Goal: Check status: Check status

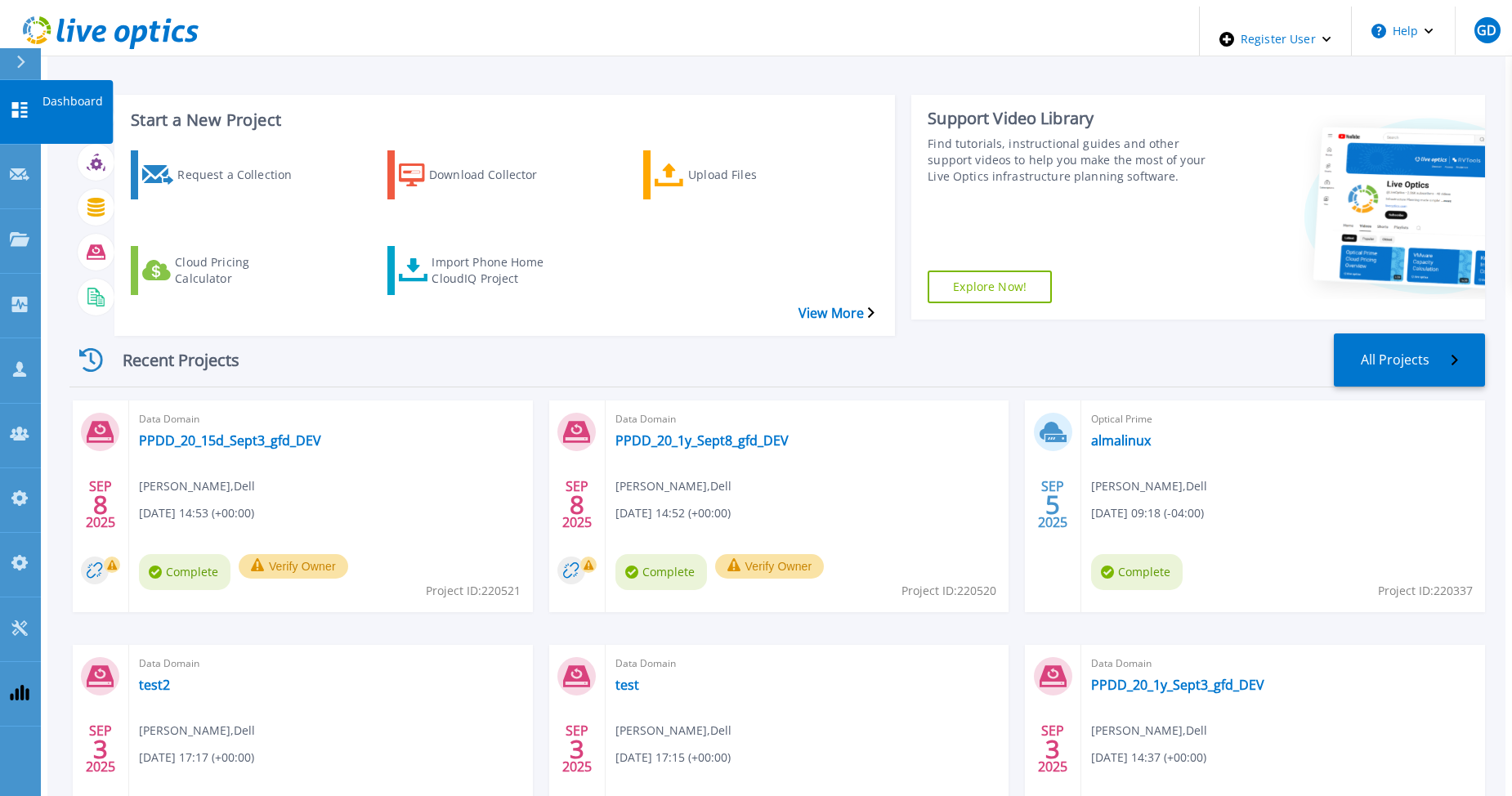
click at [21, 106] on link "Dashboard Dashboard" at bounding box center [20, 112] width 41 height 64
click at [264, 432] on link "PPDD_20_15d_Sept3_gfd_DEV" at bounding box center [229, 440] width 182 height 17
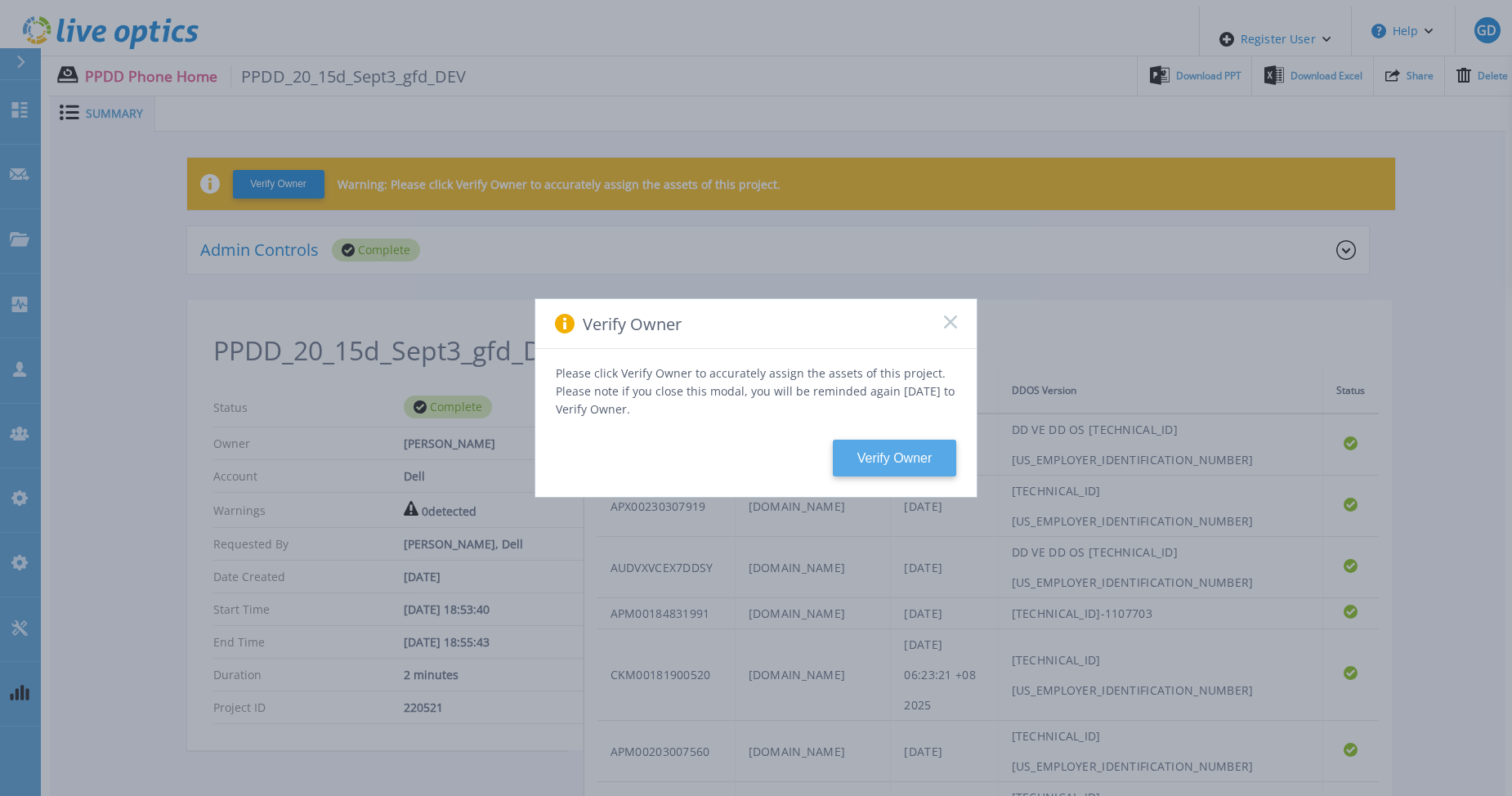
click at [884, 445] on button "Verify Owner" at bounding box center [894, 458] width 124 height 37
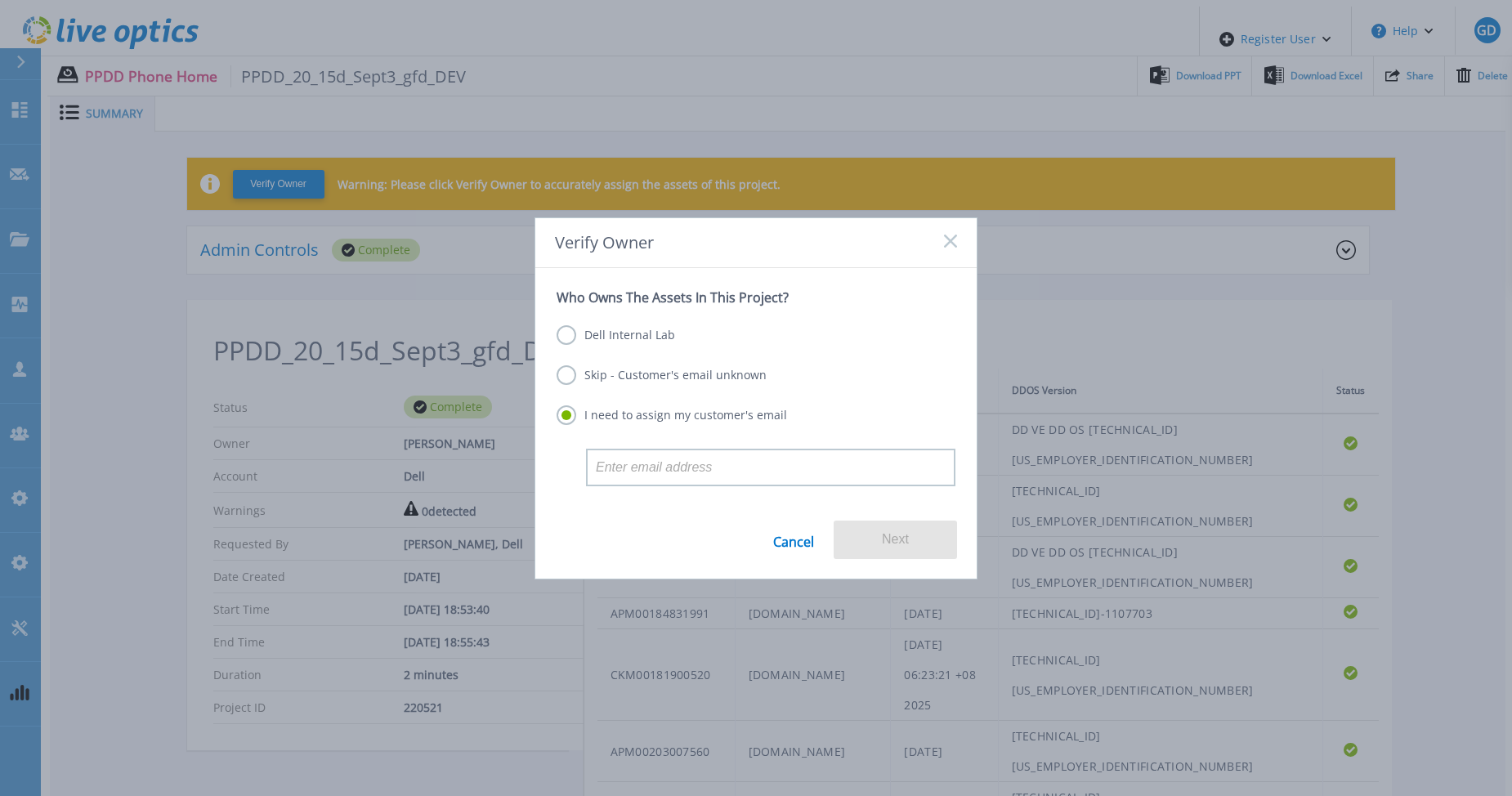
click at [659, 332] on label "Dell Internal Lab" at bounding box center [615, 334] width 118 height 19
click at [0, 0] on input "Dell Internal Lab" at bounding box center [0, 0] width 0 height 0
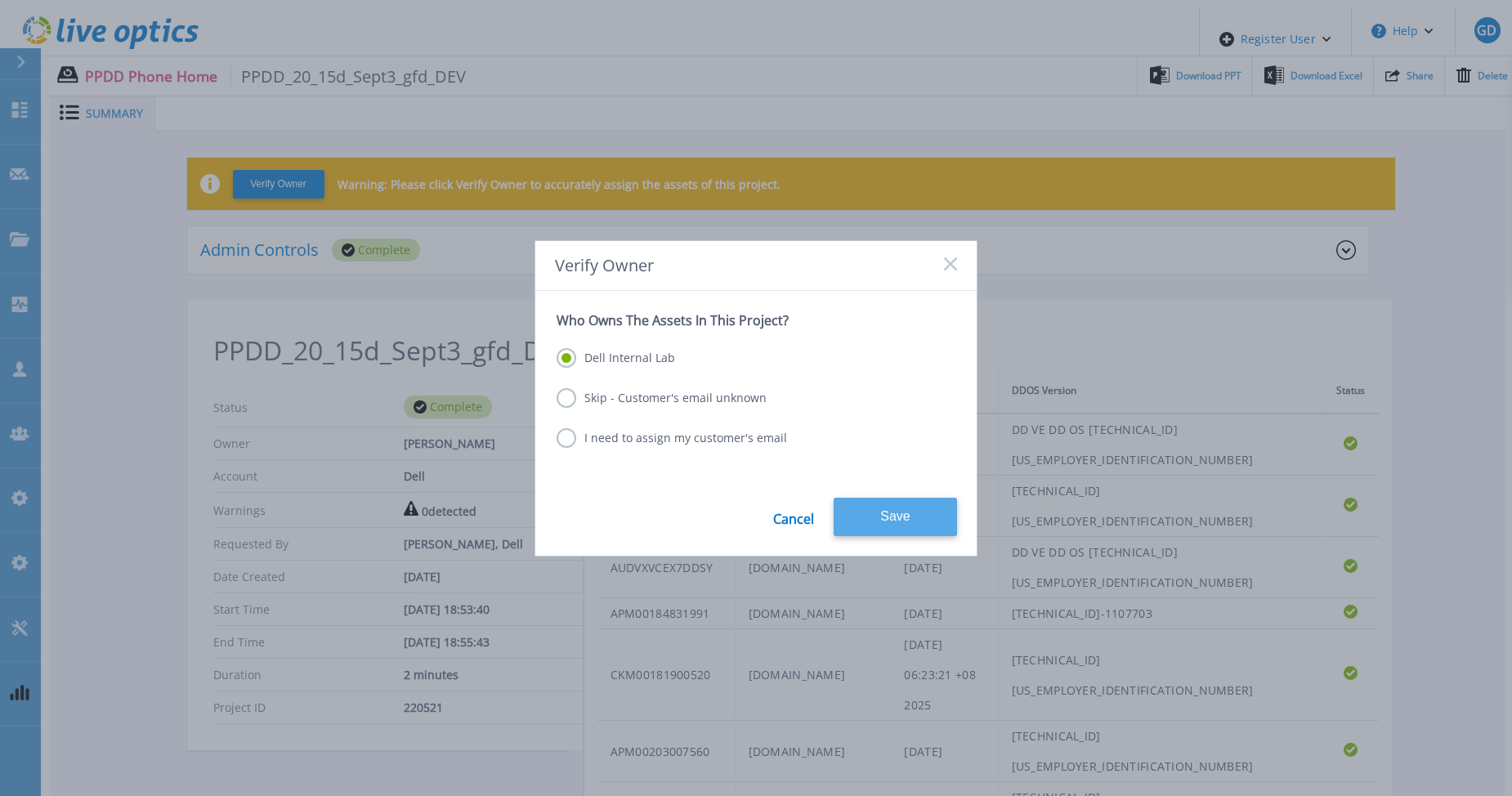
click at [901, 521] on button "Save" at bounding box center [895, 517] width 124 height 39
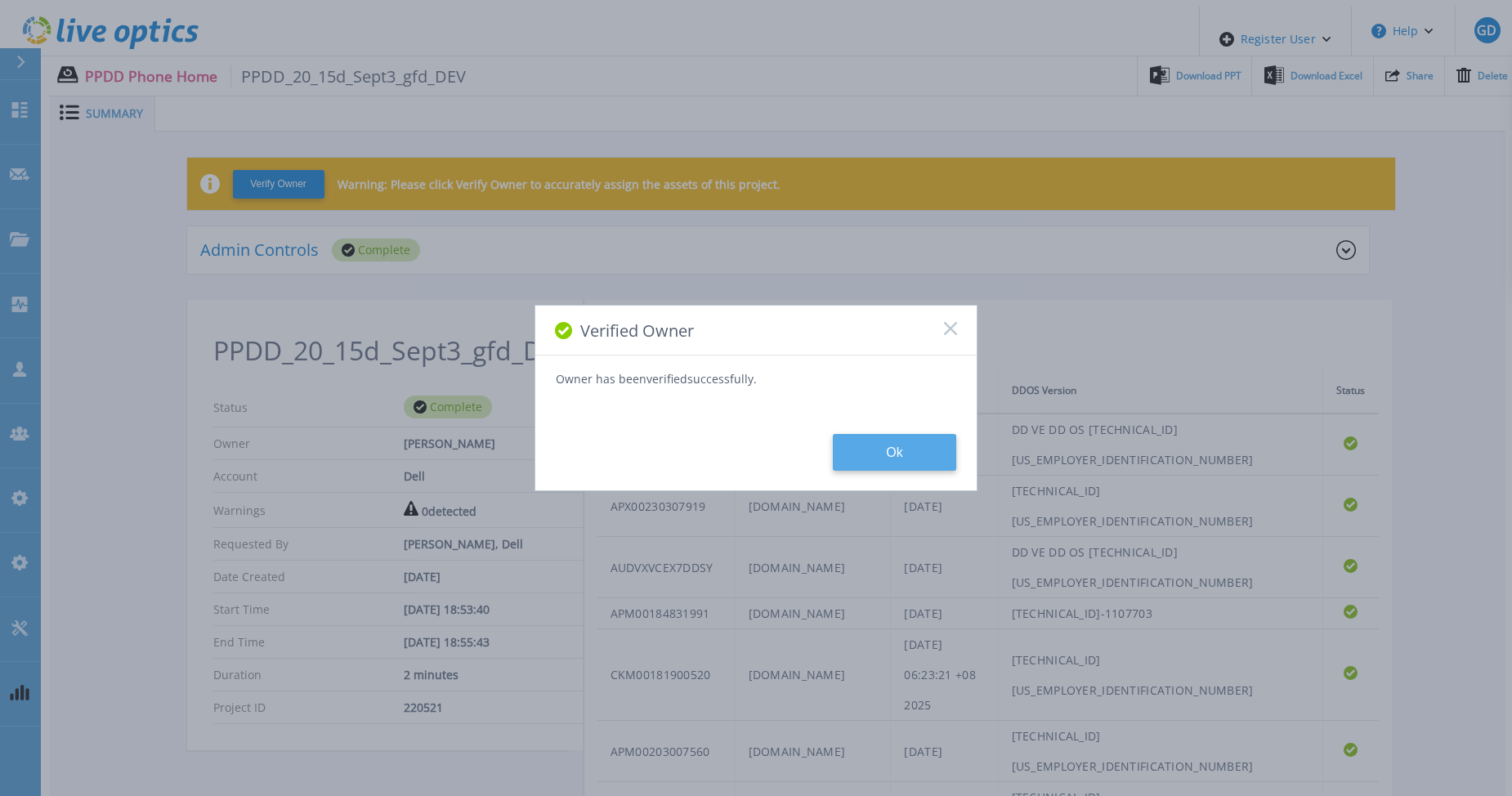
click at [863, 456] on button "Ok" at bounding box center [894, 453] width 124 height 37
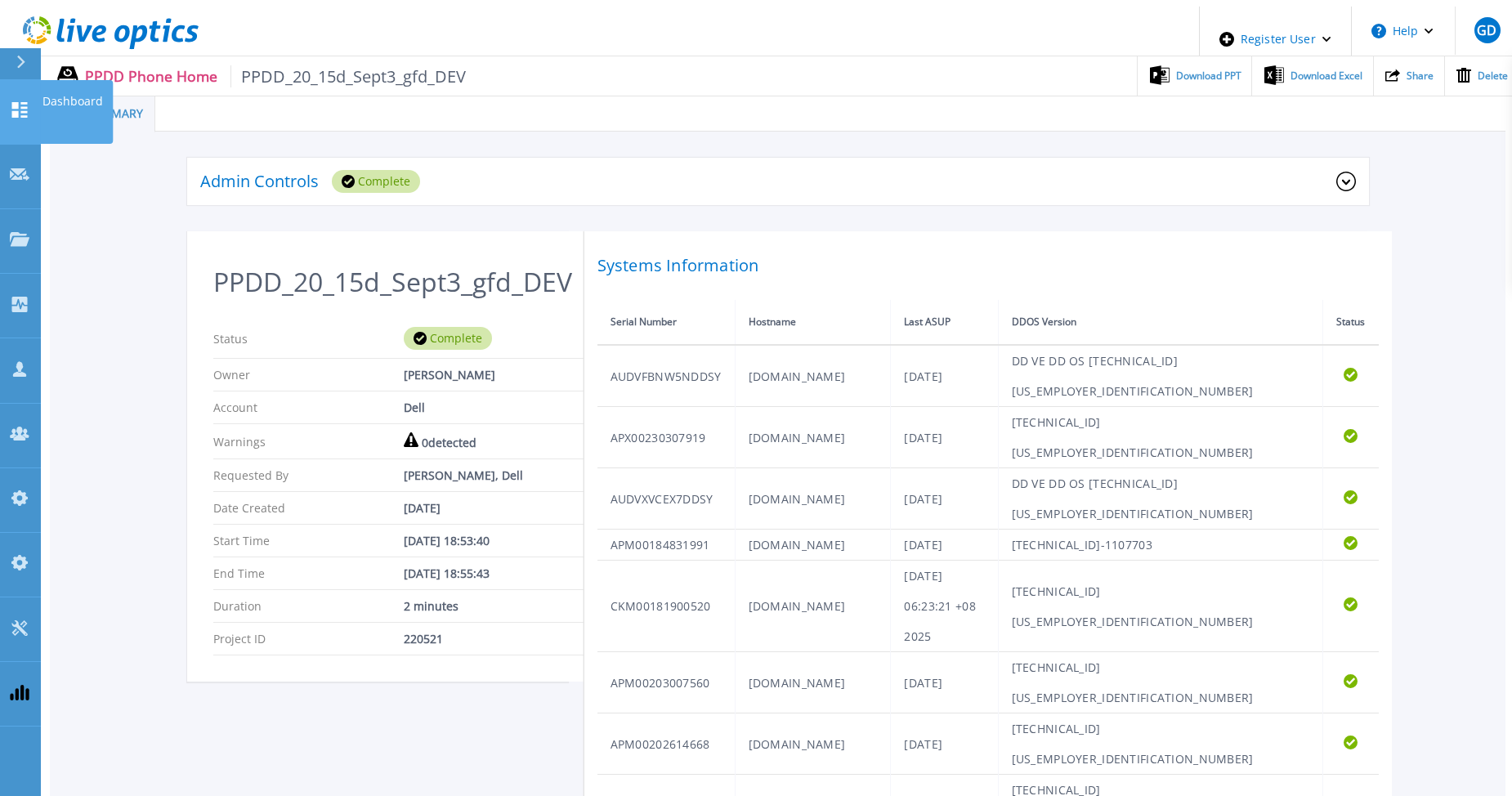
click at [25, 102] on icon at bounding box center [19, 110] width 19 height 16
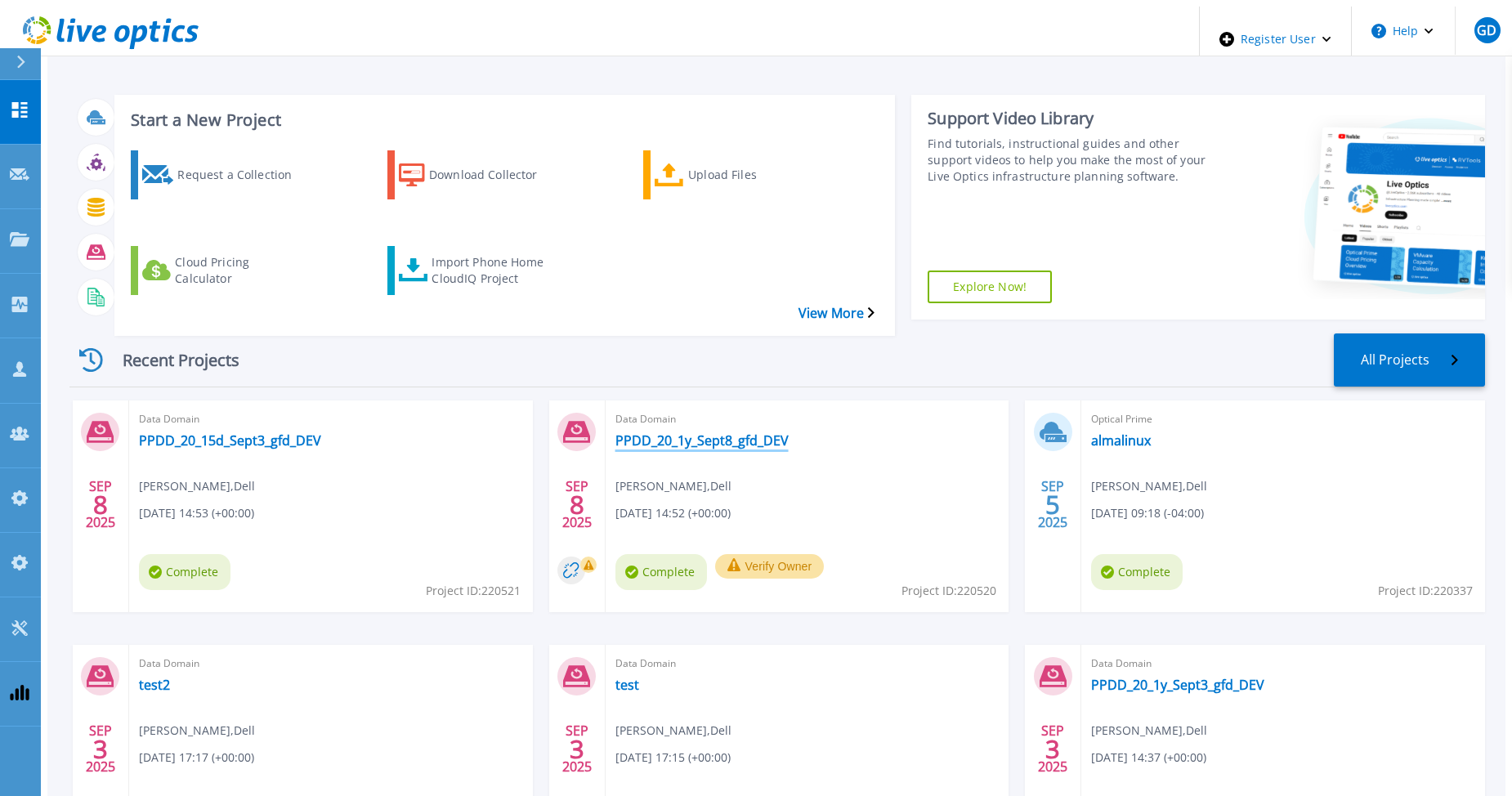
click at [658, 432] on link "PPDD_20_1y_Sept8_gfd_DEV" at bounding box center [702, 440] width 173 height 17
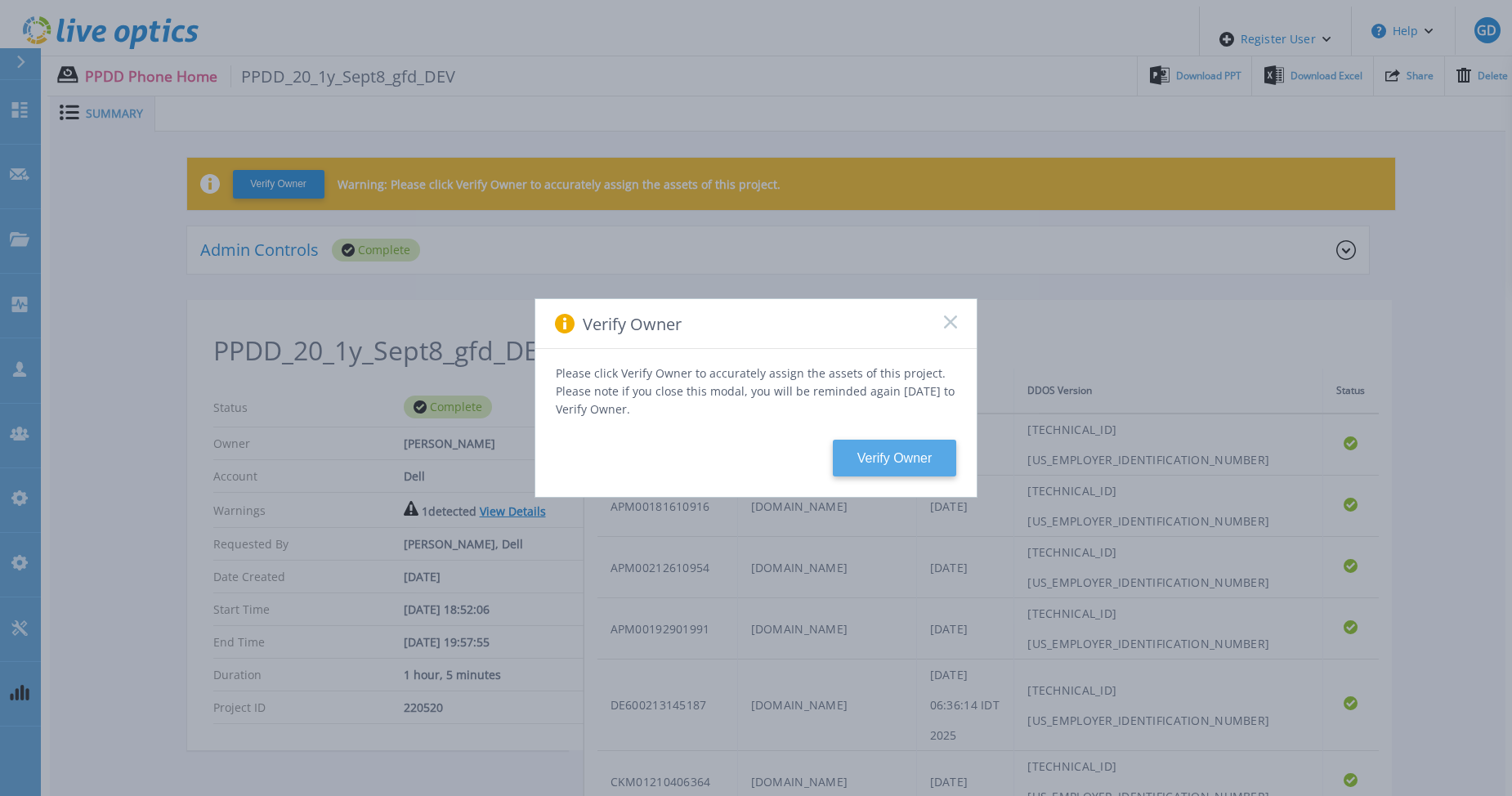
click at [866, 447] on button "Verify Owner" at bounding box center [894, 458] width 124 height 37
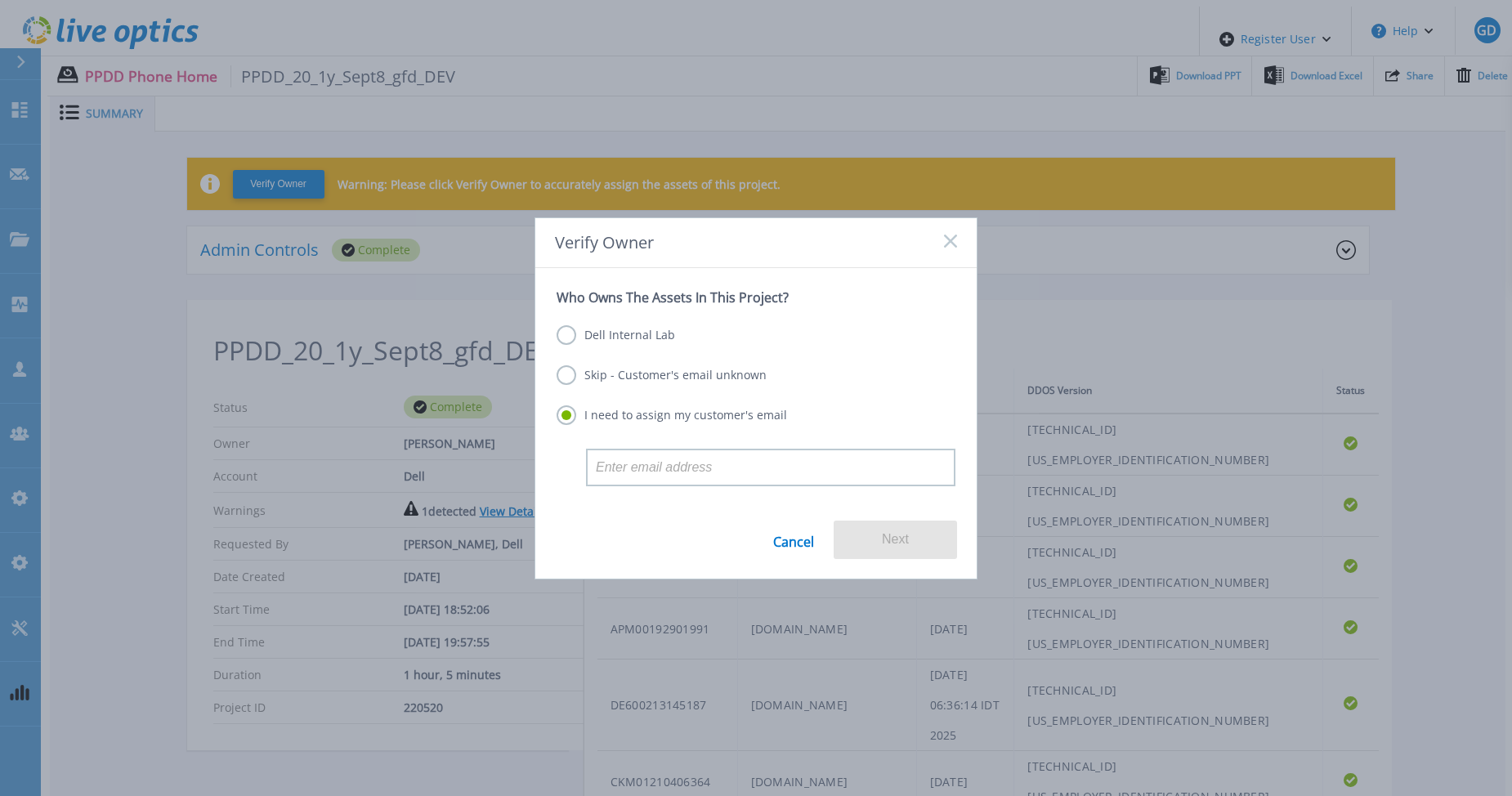
click at [628, 338] on label "Dell Internal Lab" at bounding box center [615, 334] width 118 height 19
click at [0, 0] on input "Dell Internal Lab" at bounding box center [0, 0] width 0 height 0
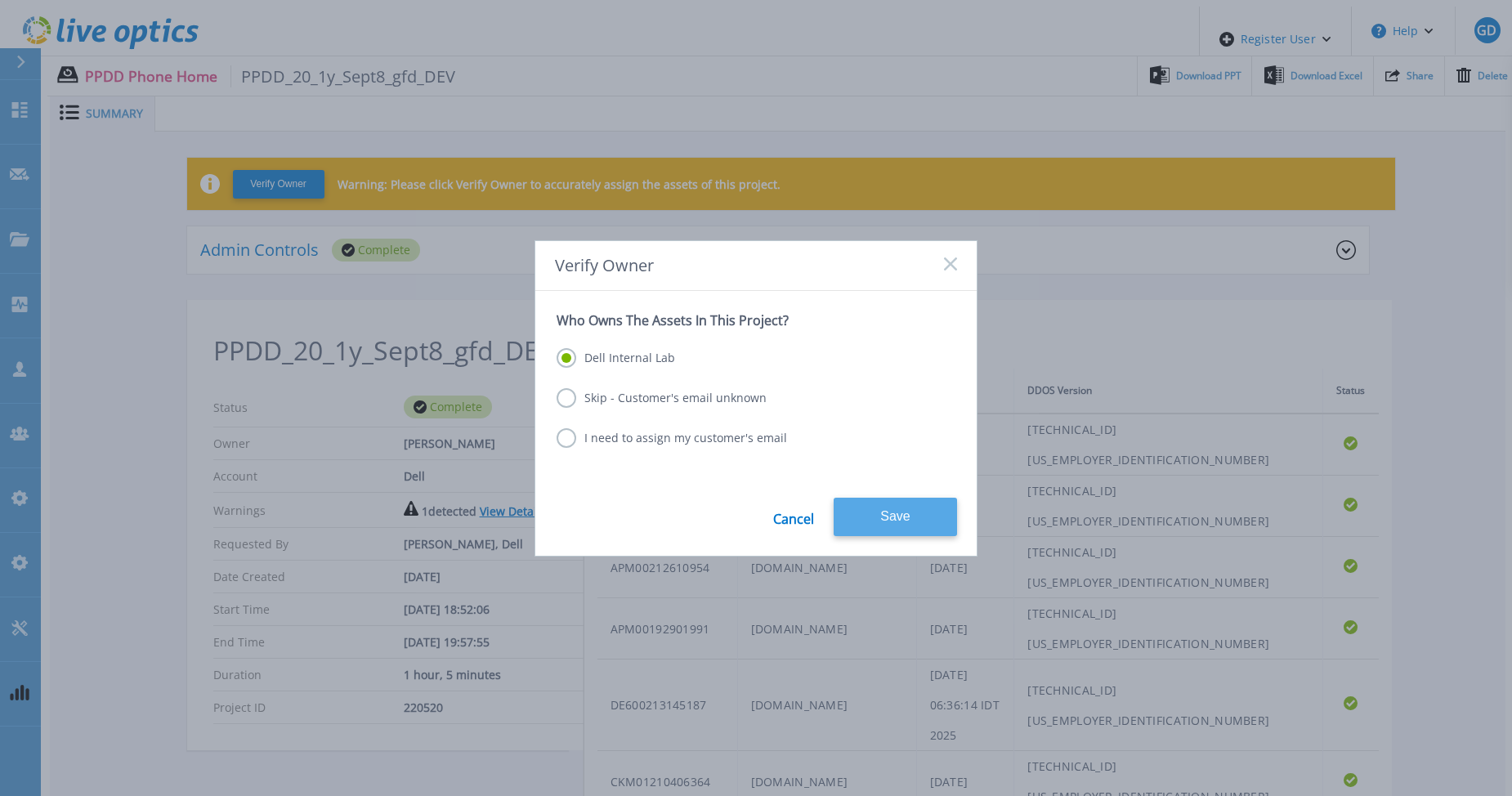
click at [892, 522] on button "Save" at bounding box center [895, 517] width 124 height 39
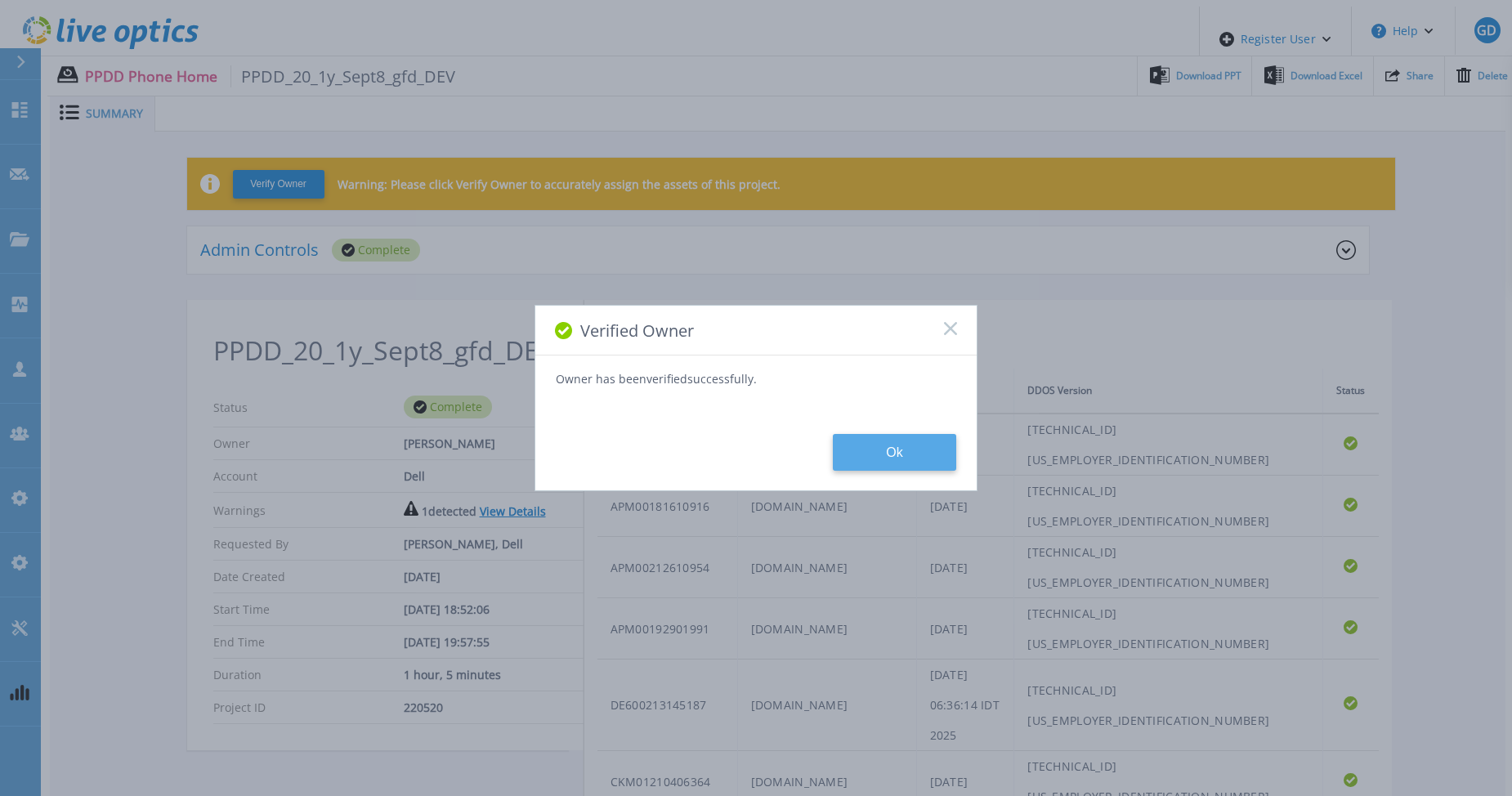
click at [887, 448] on button "Ok" at bounding box center [894, 453] width 124 height 37
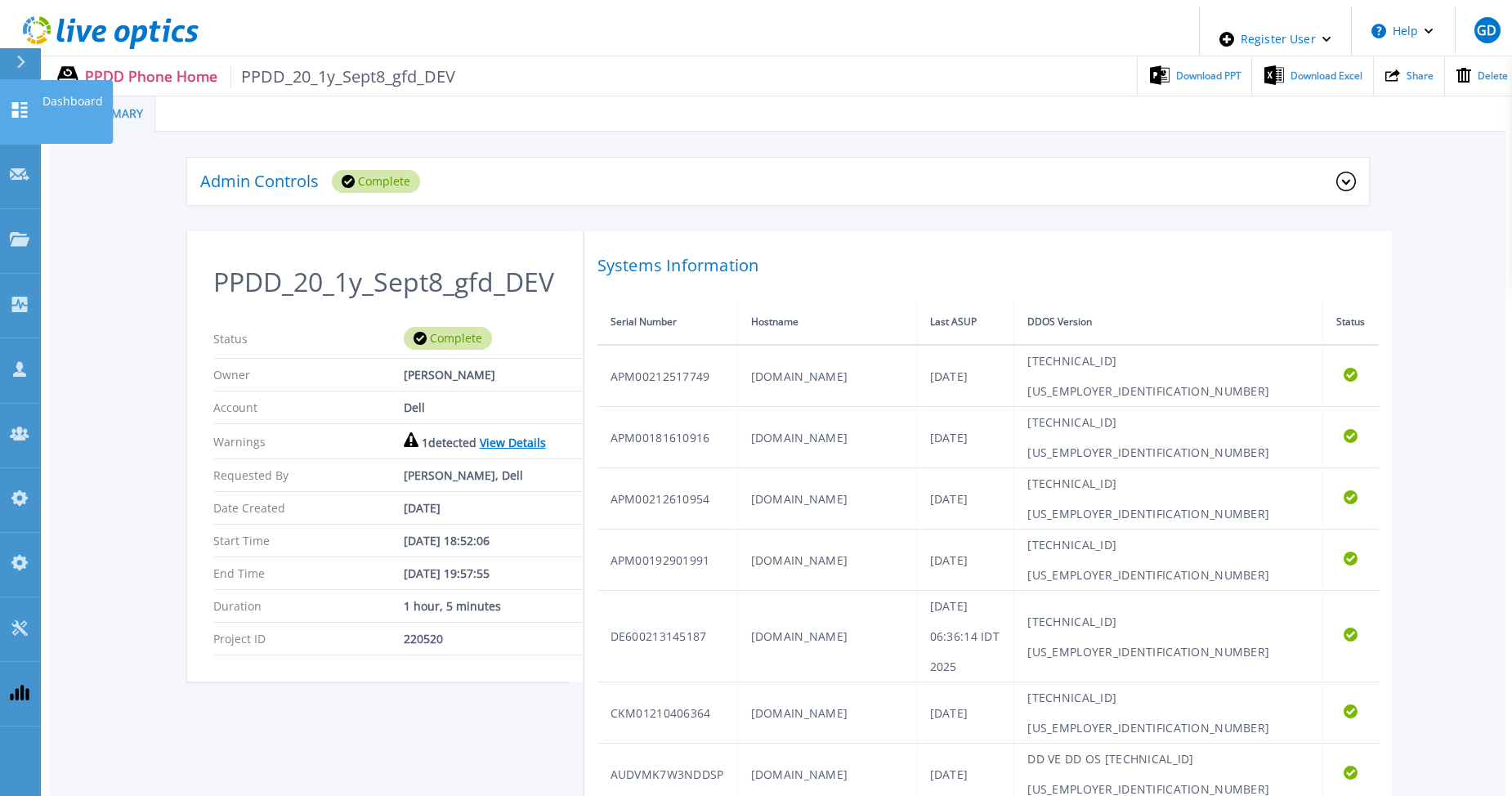
click at [11, 102] on icon at bounding box center [19, 110] width 19 height 16
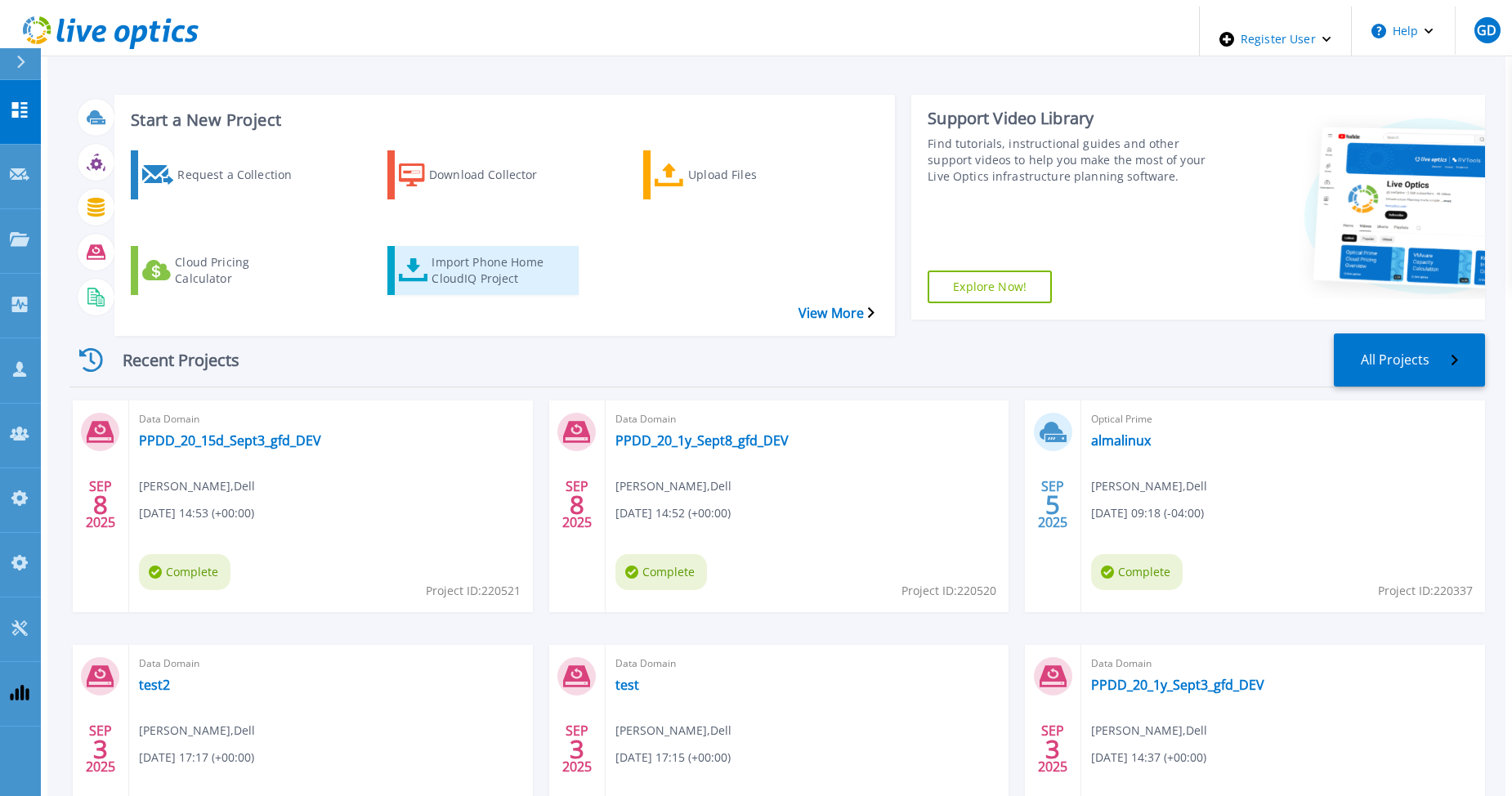
click at [469, 250] on div "Import Phone Home CloudIQ Project" at bounding box center [497, 270] width 131 height 41
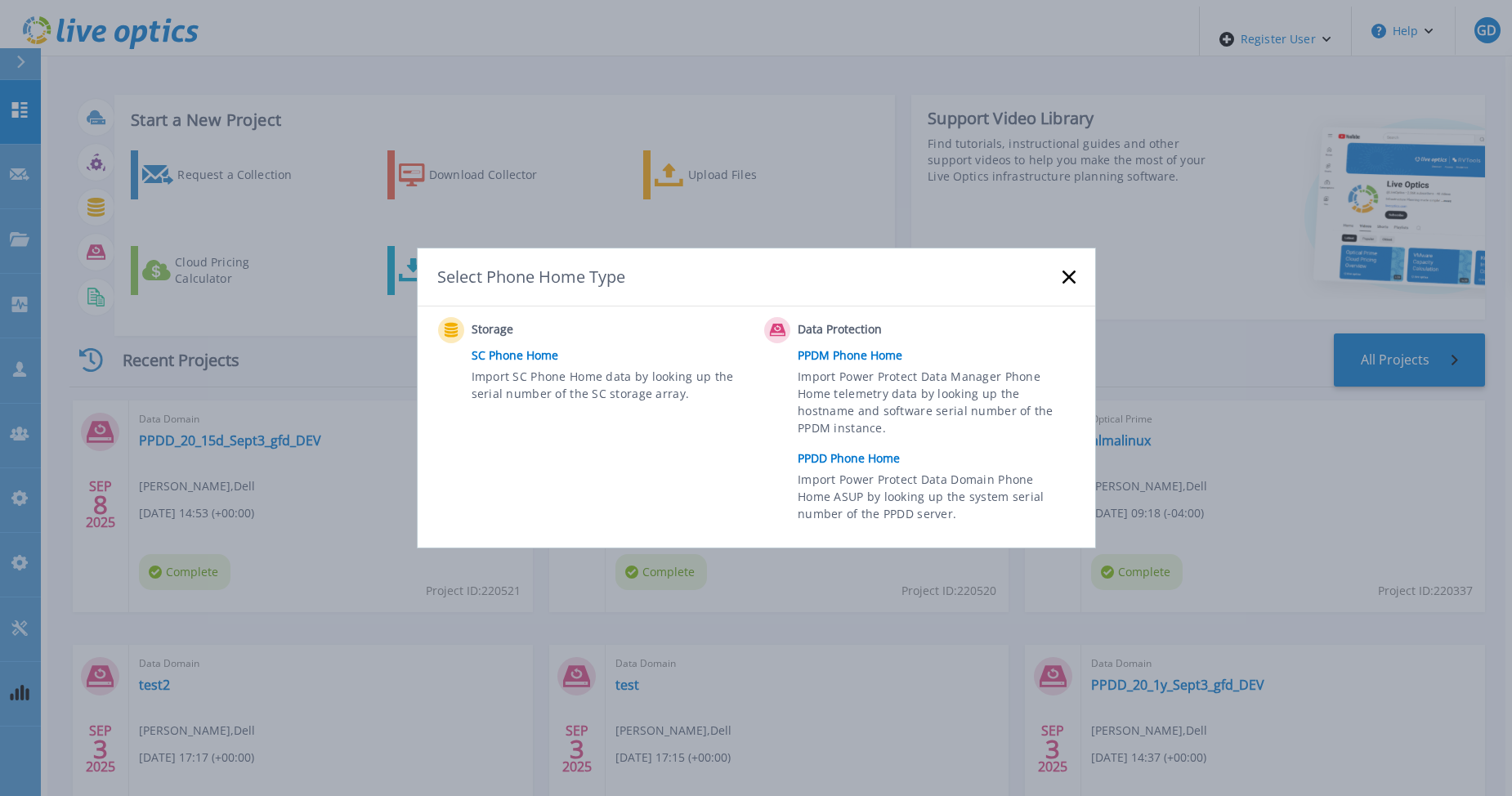
click at [827, 454] on link "PPDD Phone Home" at bounding box center [939, 458] width 285 height 25
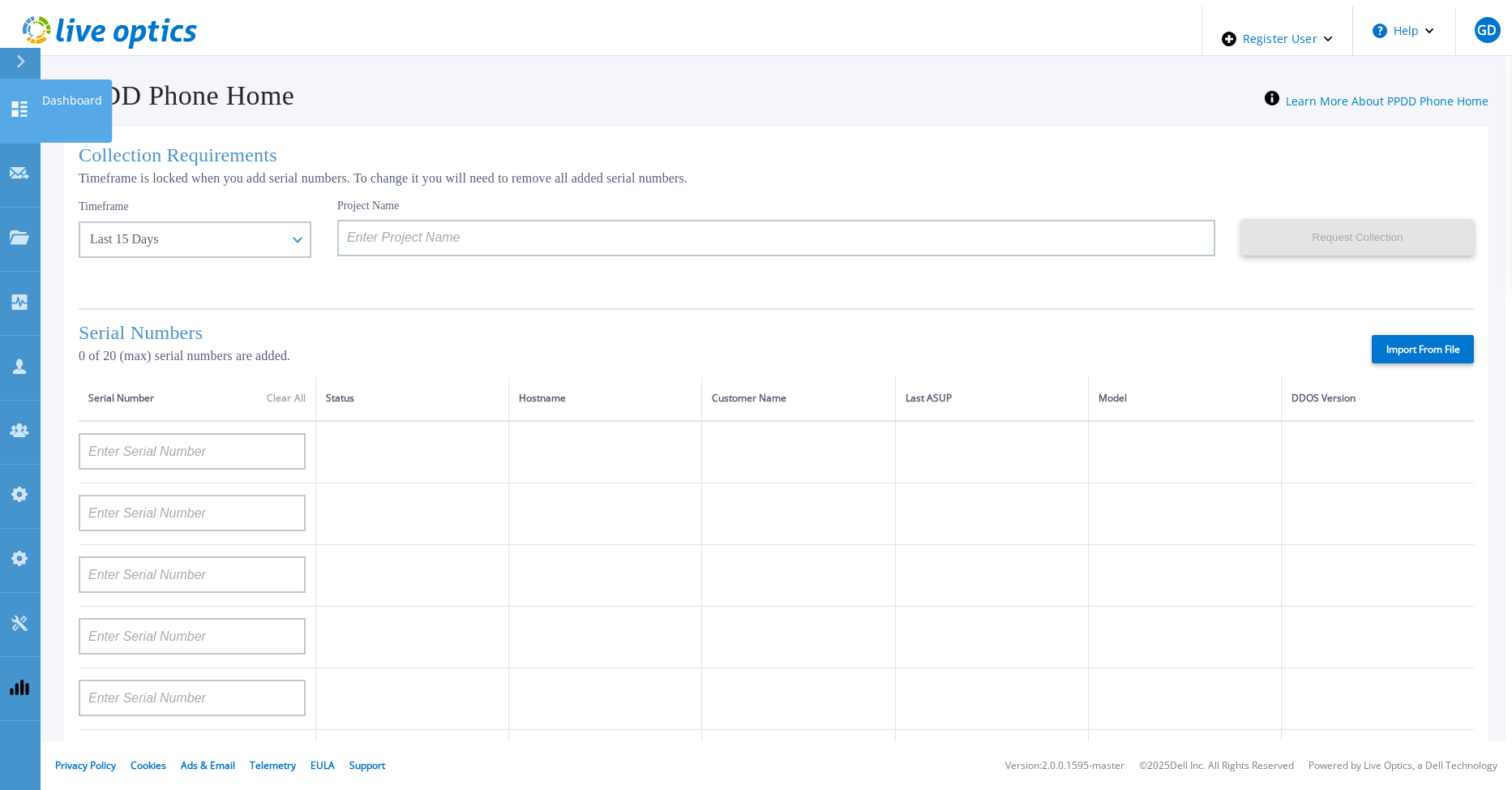
click at [18, 102] on icon at bounding box center [19, 109] width 19 height 16
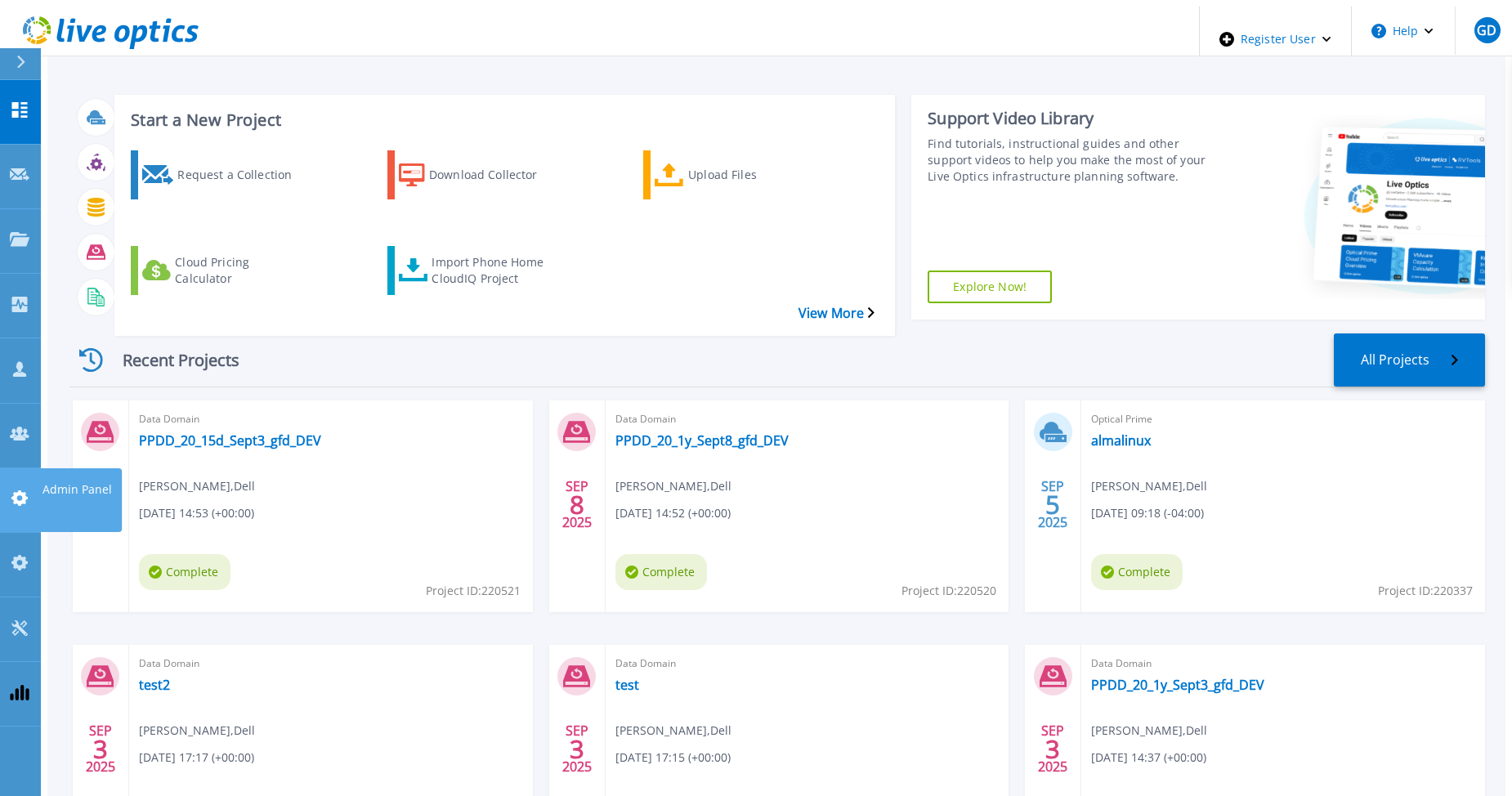
click at [22, 490] on icon at bounding box center [19, 498] width 19 height 16
click at [25, 490] on icon at bounding box center [19, 498] width 17 height 16
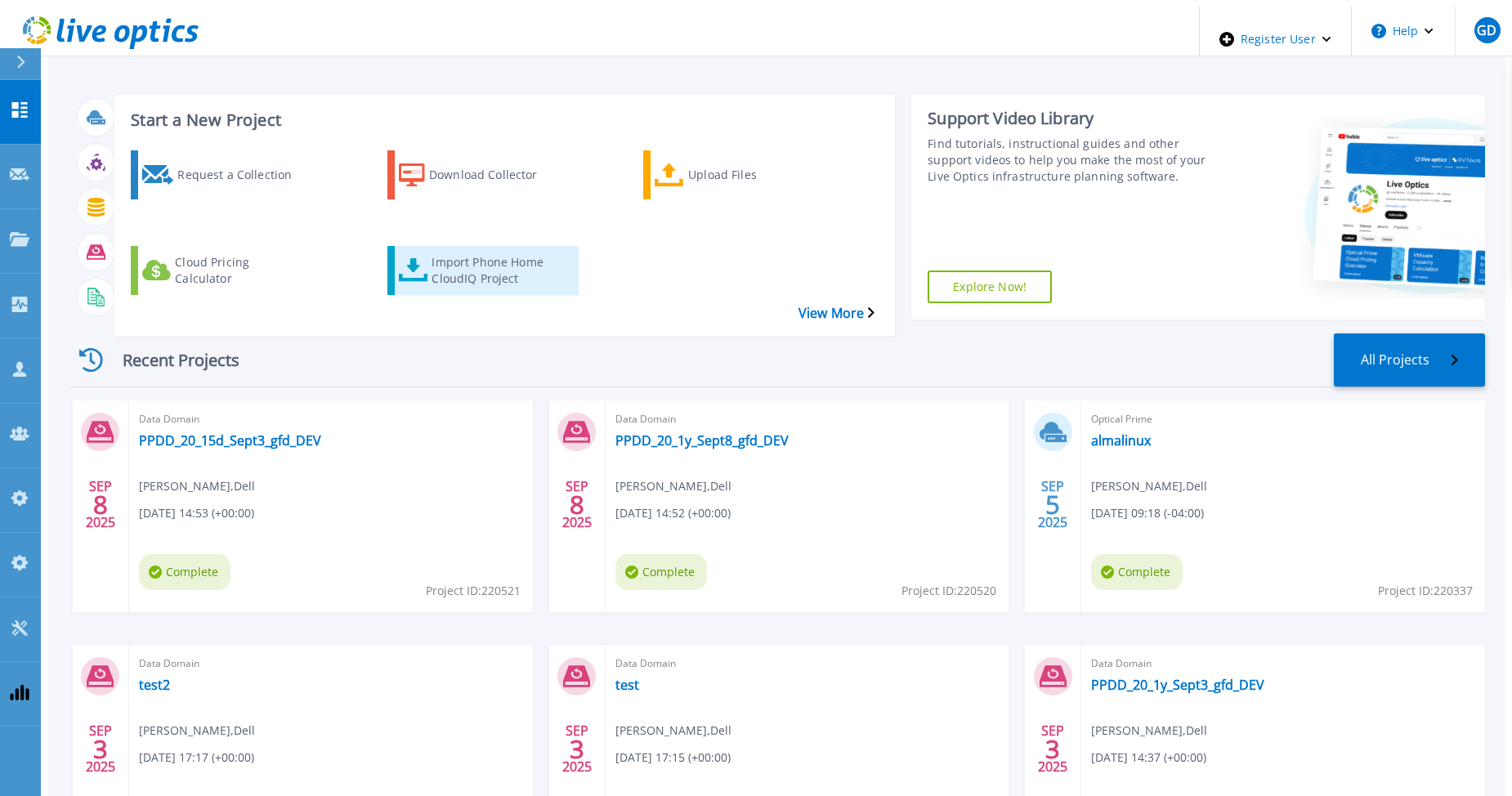
click at [439, 250] on div "Import Phone Home CloudIQ Project" at bounding box center [497, 270] width 131 height 41
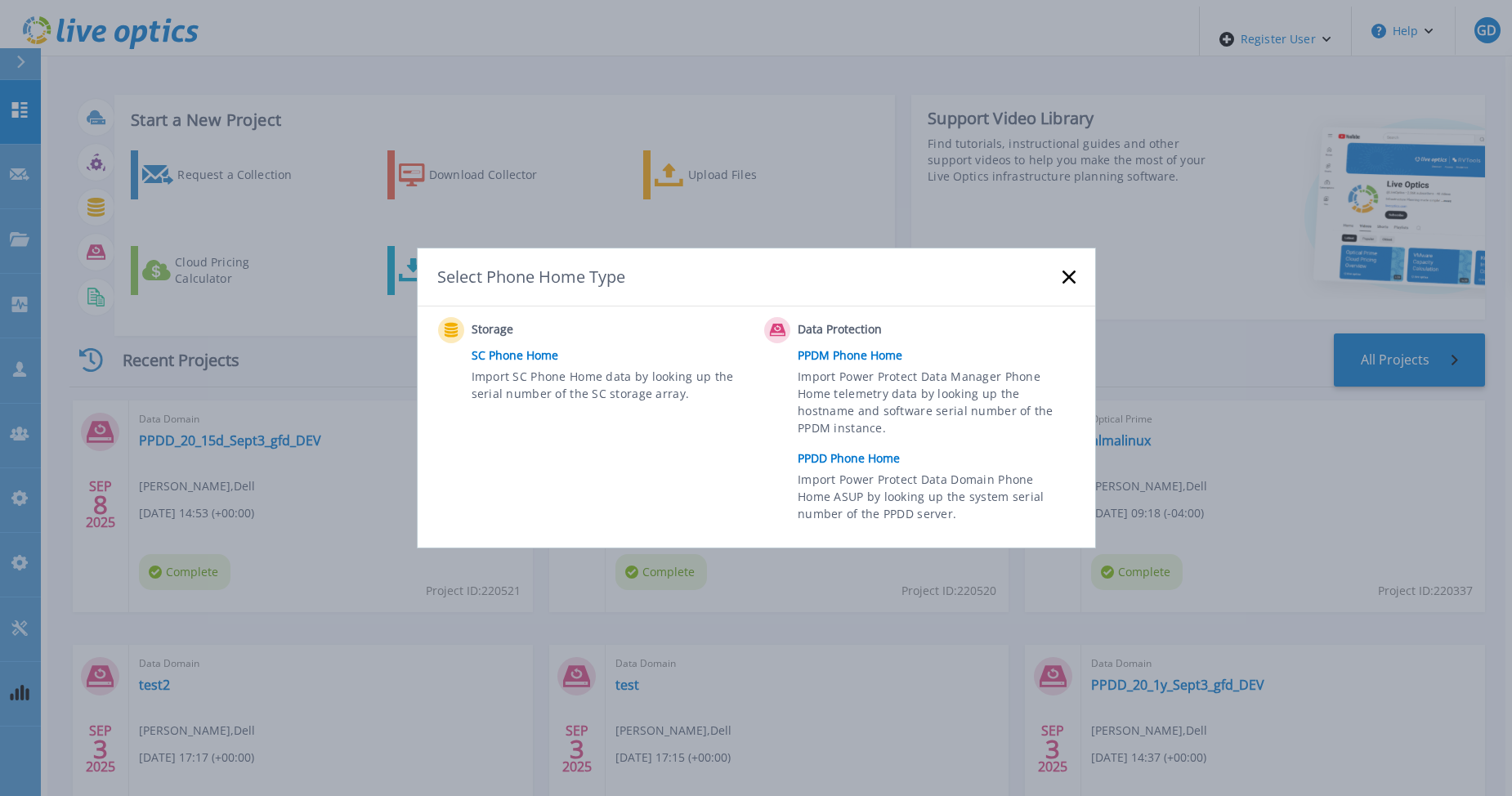
click at [868, 455] on link "PPDD Phone Home" at bounding box center [939, 458] width 285 height 25
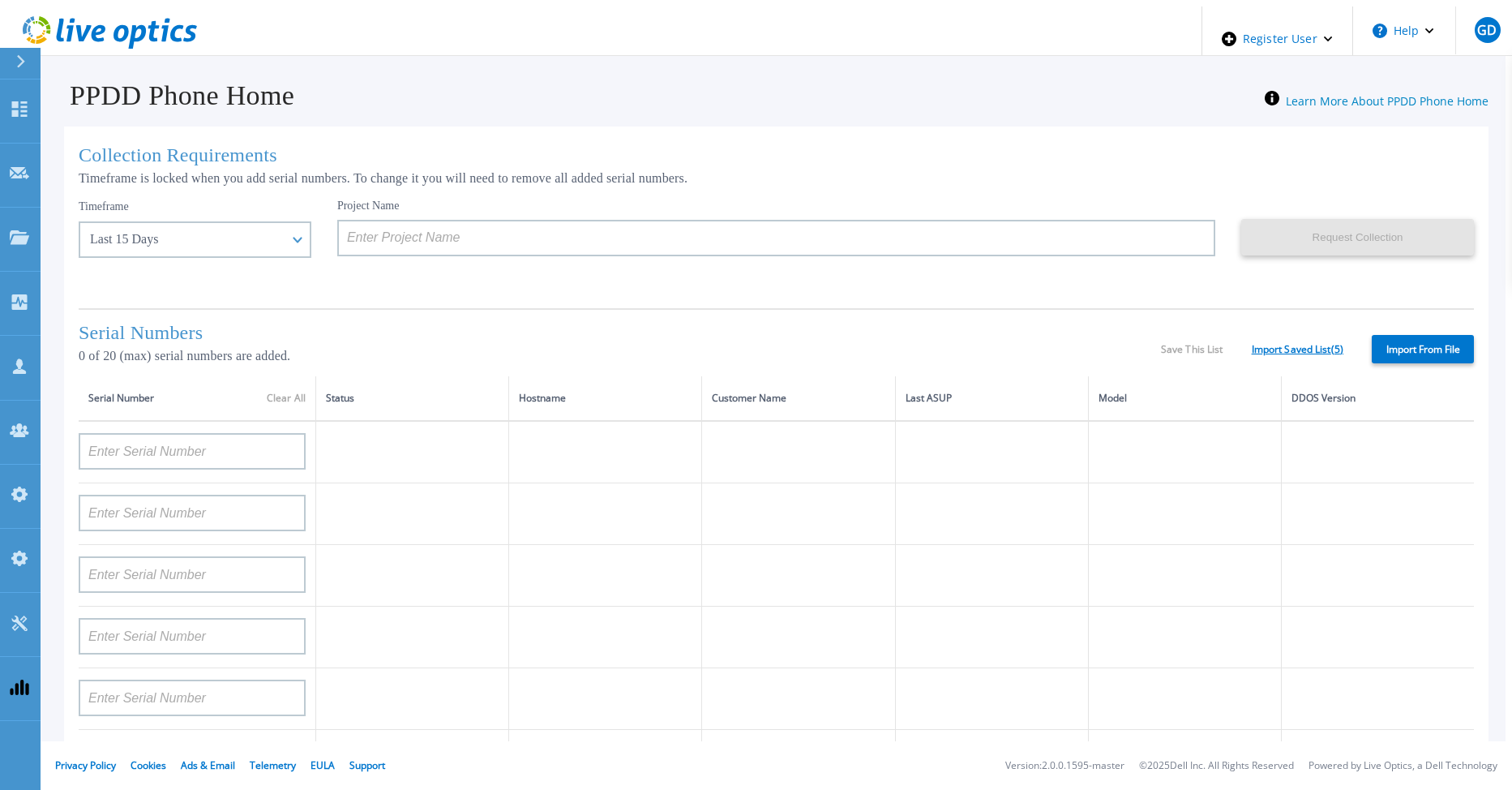
click at [1268, 350] on link "Import Saved List ( 5 )" at bounding box center [1297, 349] width 92 height 11
click at [1271, 343] on link "Import Saved List ( 5 )" at bounding box center [1297, 349] width 92 height 11
click at [1290, 343] on link "Import Saved List ( 5 )" at bounding box center [1297, 349] width 92 height 11
click at [25, 102] on icon at bounding box center [19, 109] width 19 height 16
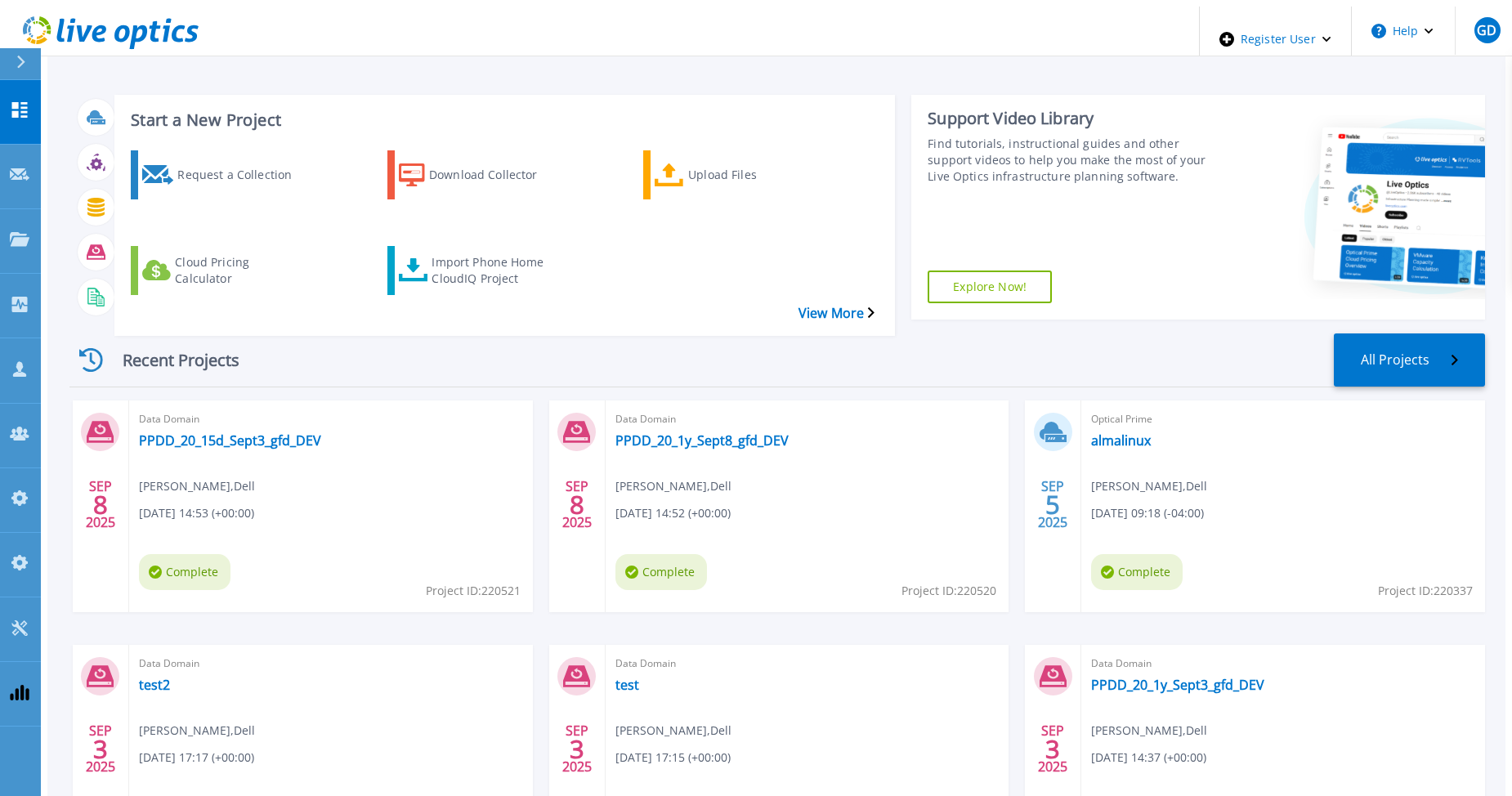
click at [679, 334] on div "Recent Projects All Projects" at bounding box center [777, 360] width 1415 height 54
click at [16, 102] on icon at bounding box center [20, 110] width 16 height 16
